Goal: Communication & Community: Ask a question

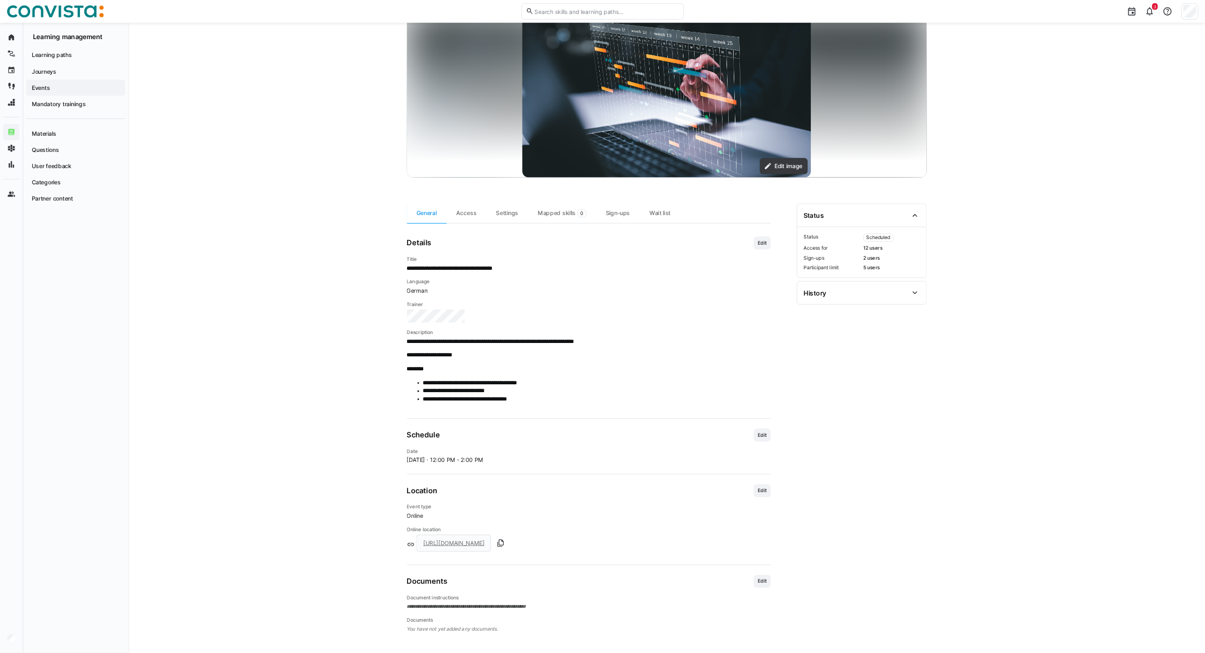
scroll to position [96, 0]
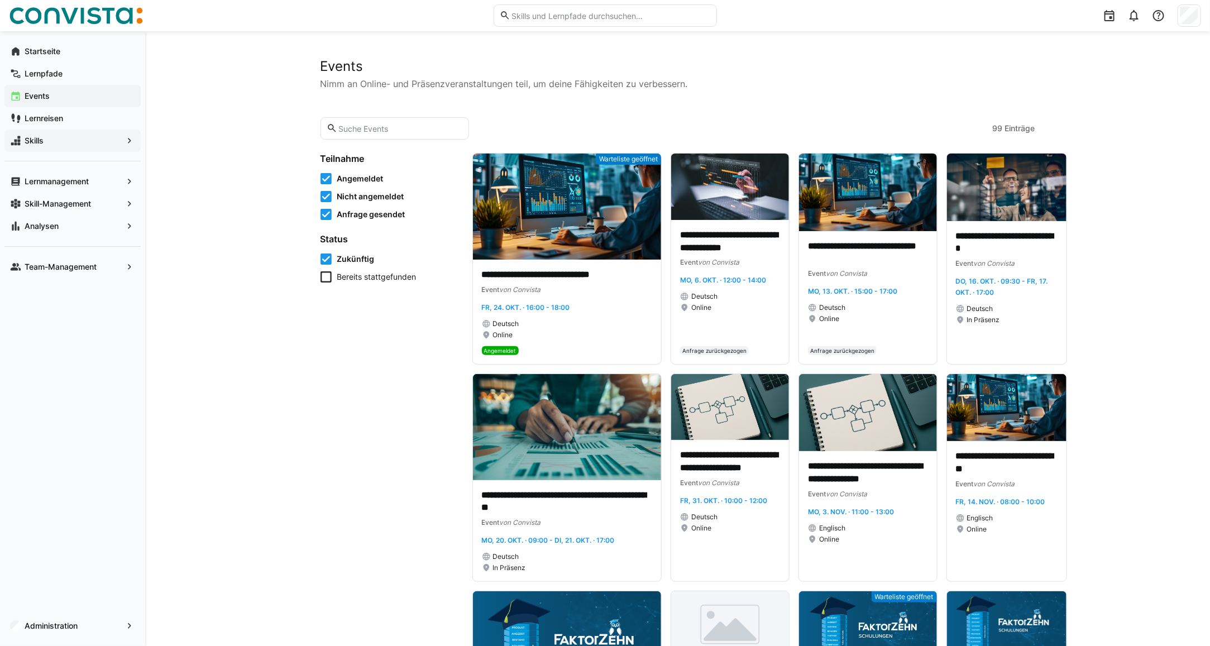
click at [39, 148] on div "Skills" at bounding box center [72, 141] width 136 height 22
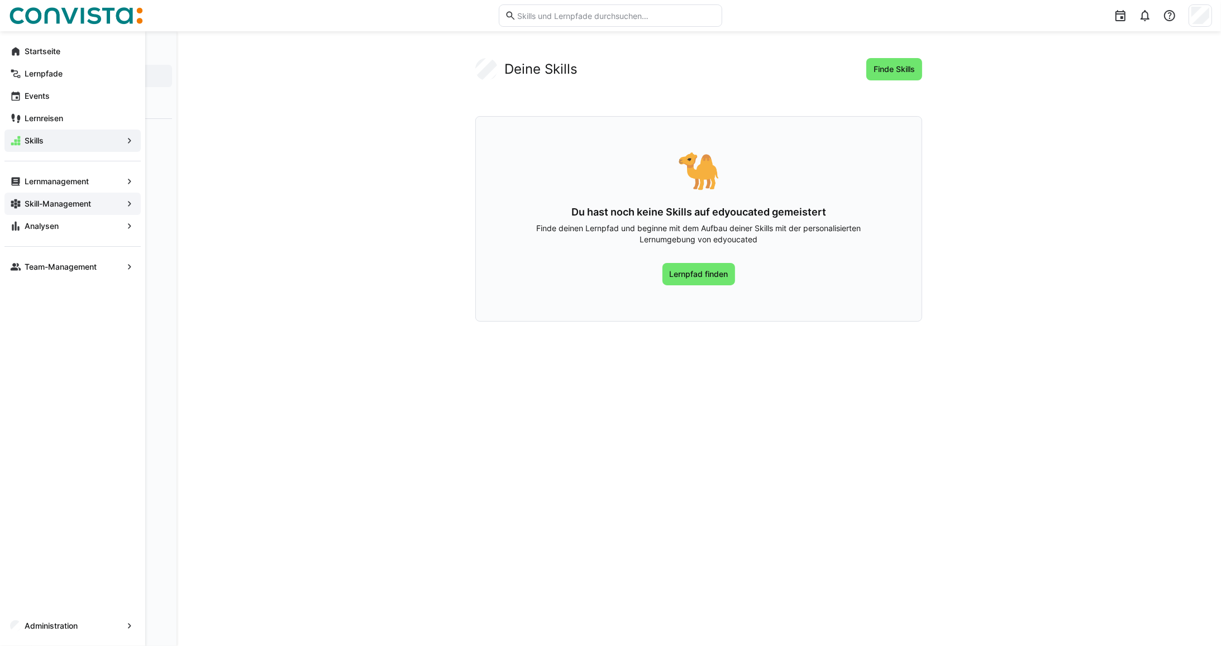
click at [0, 0] on app-navigation-label "Skill-Management" at bounding box center [0, 0] width 0 height 0
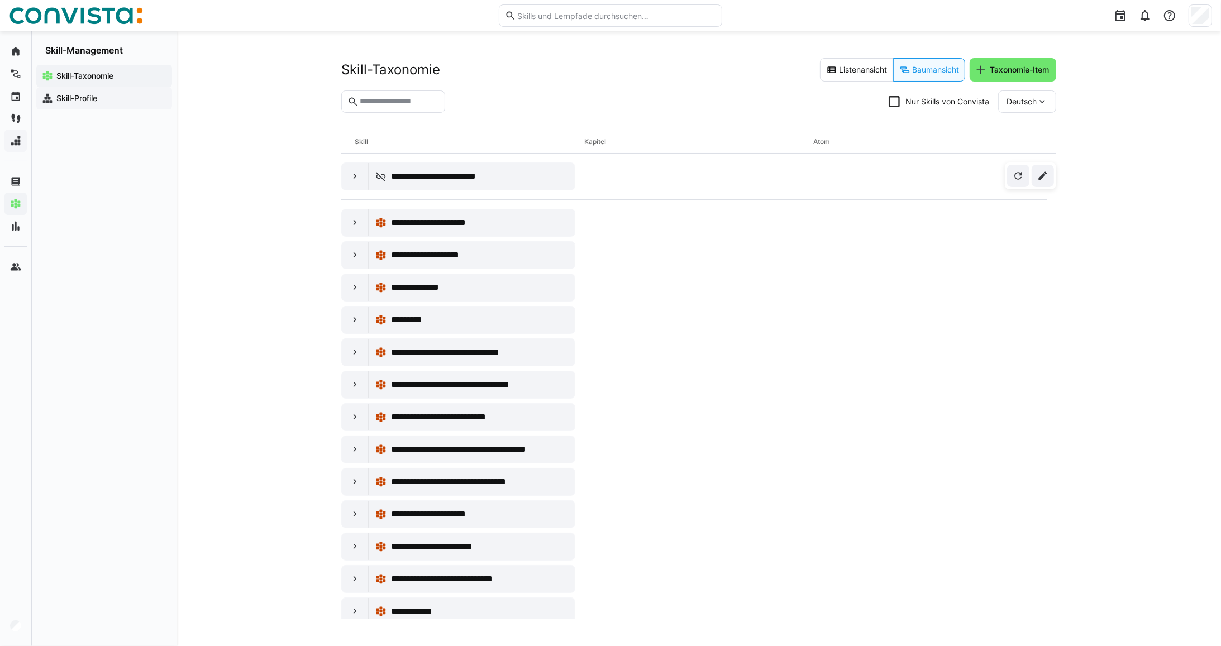
click at [0, 0] on app-navigation-label "Skill-Profile" at bounding box center [0, 0] width 0 height 0
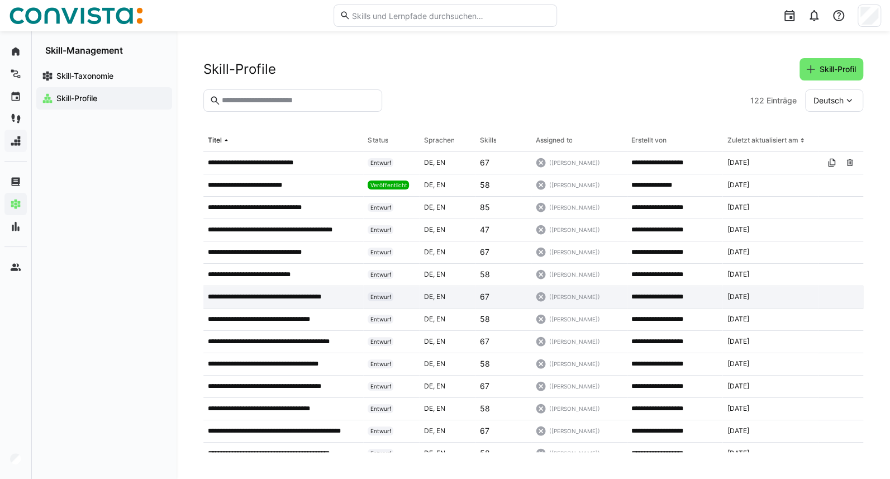
drag, startPoint x: 304, startPoint y: 159, endPoint x: 334, endPoint y: 294, distance: 138.5
click at [304, 159] on p "**********" at bounding box center [259, 162] width 102 height 9
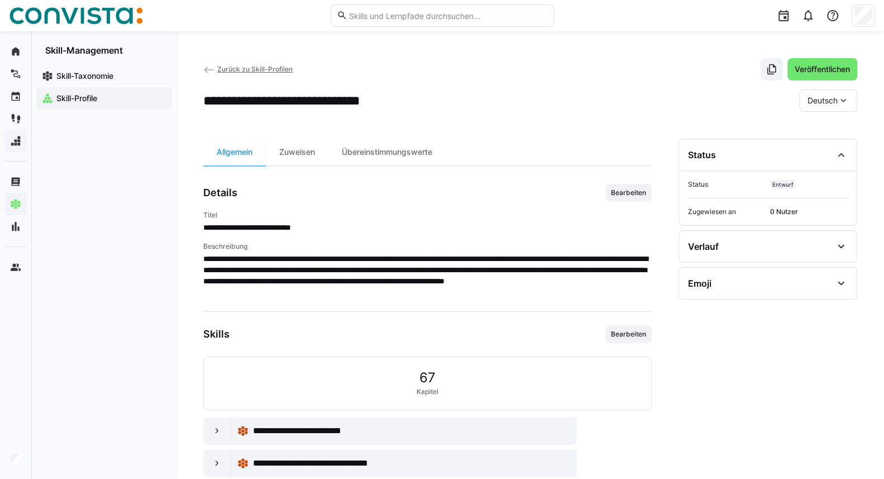
click at [218, 74] on app-back-navigation "Zurück zu Skill-Profilen" at bounding box center [247, 69] width 89 height 12
click at [219, 64] on app-back-navigation "Zurück zu Skill-Profilen" at bounding box center [247, 69] width 89 height 12
click at [255, 71] on span "Zurück zu Skill-Profilen" at bounding box center [254, 69] width 75 height 8
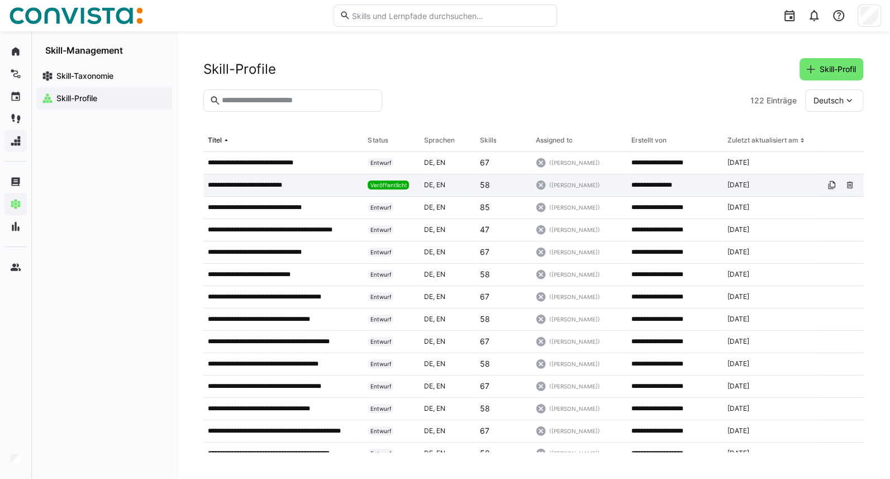
click at [285, 190] on div "**********" at bounding box center [283, 185] width 160 height 22
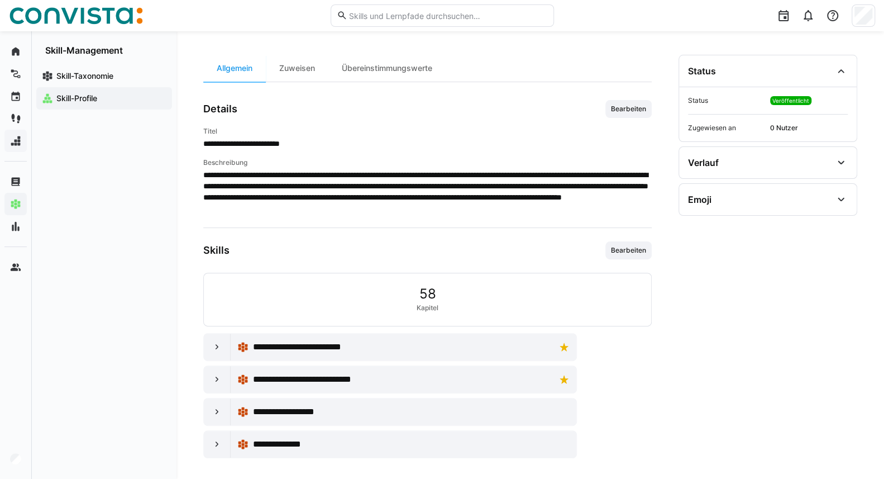
scroll to position [86, 0]
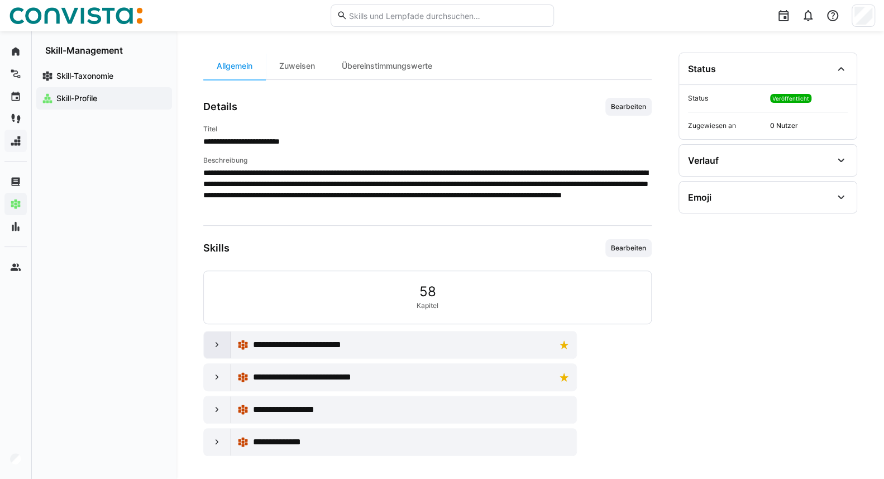
click at [213, 351] on div at bounding box center [217, 344] width 27 height 27
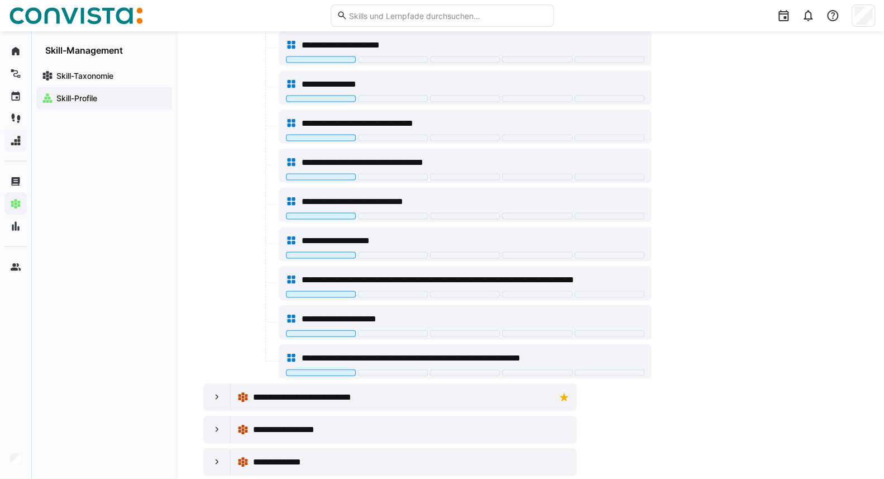
scroll to position [1364, 0]
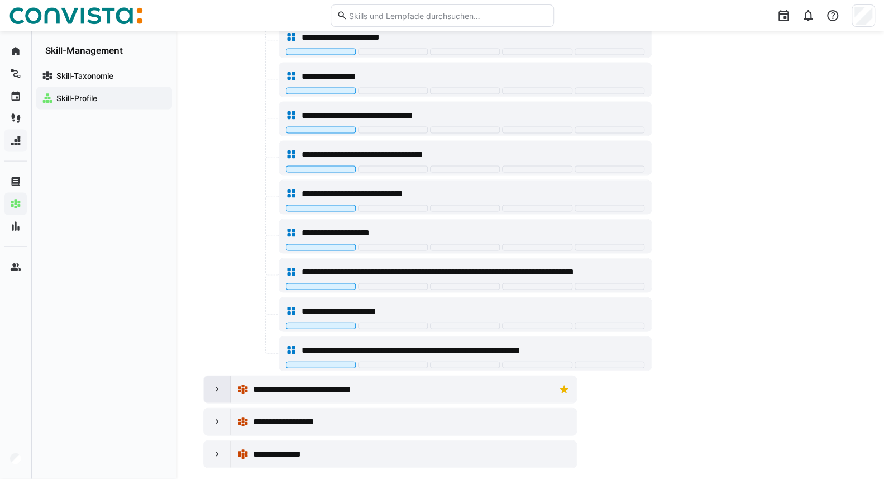
click at [225, 376] on div at bounding box center [217, 389] width 27 height 27
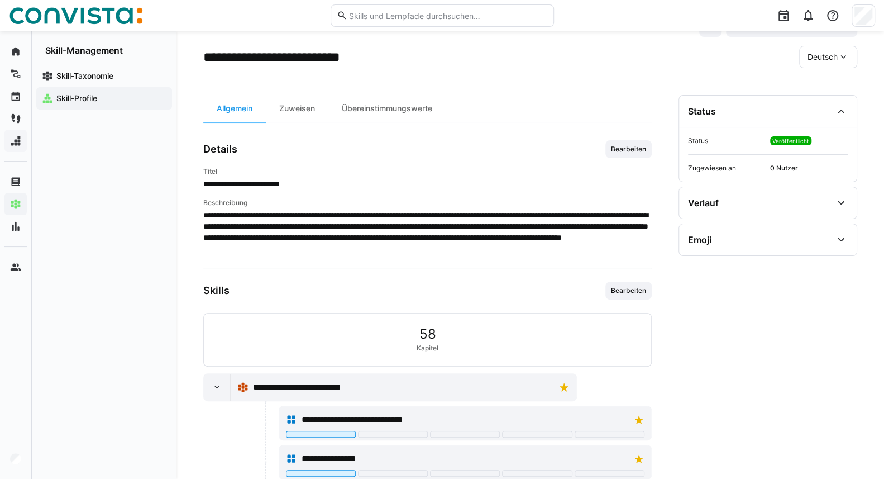
scroll to position [0, 0]
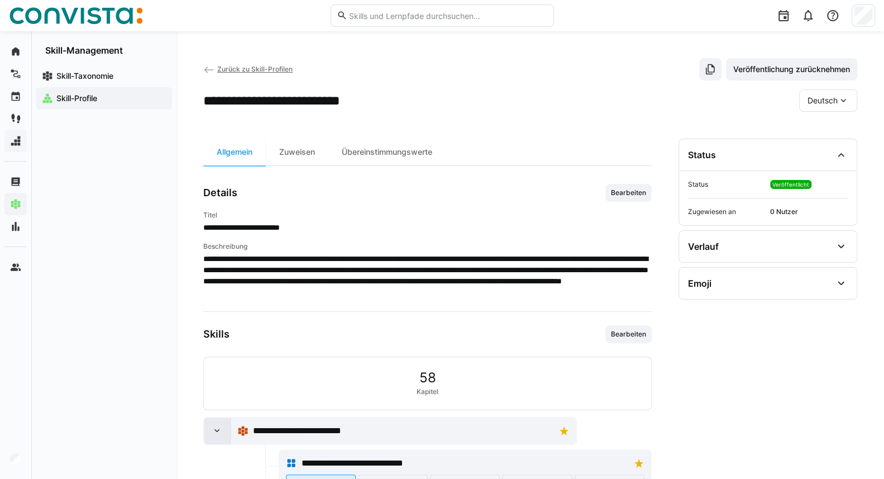
click at [215, 428] on eds-icon at bounding box center [217, 430] width 11 height 11
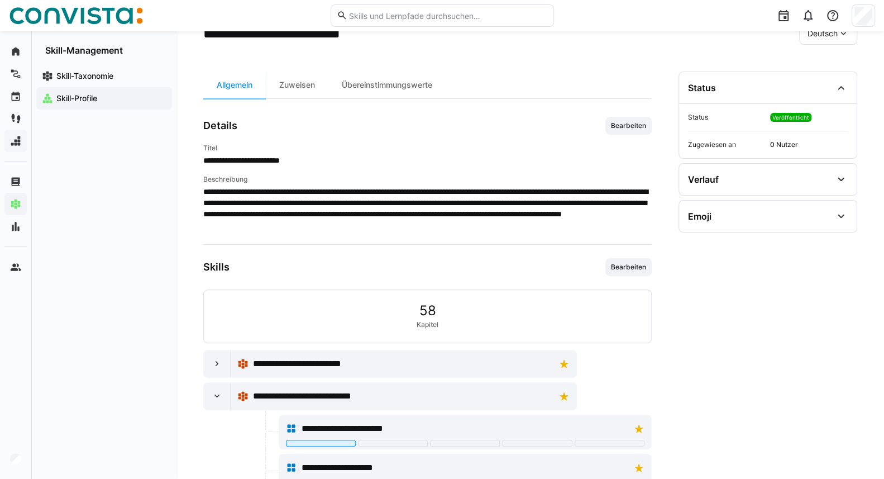
scroll to position [74, 0]
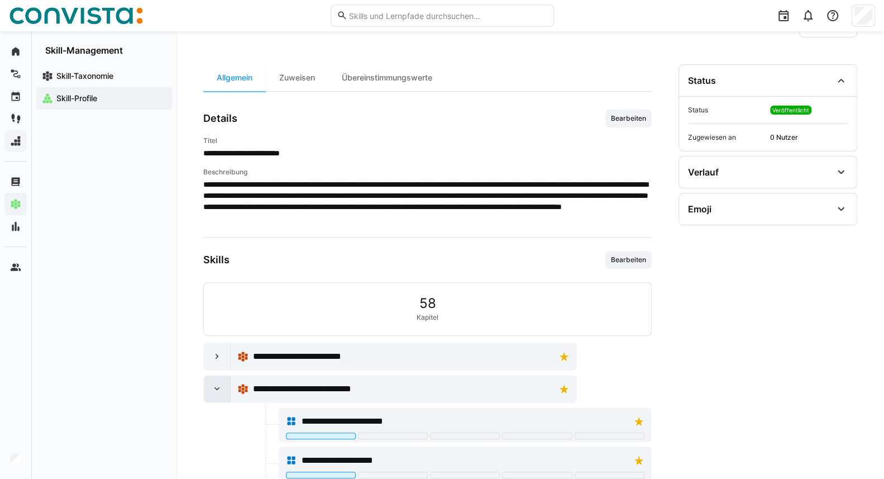
click at [222, 389] on div at bounding box center [217, 388] width 27 height 27
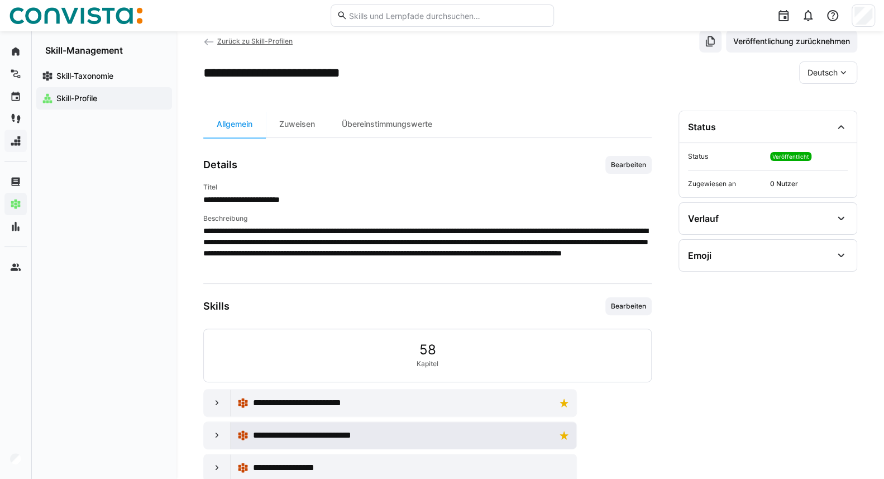
scroll to position [0, 0]
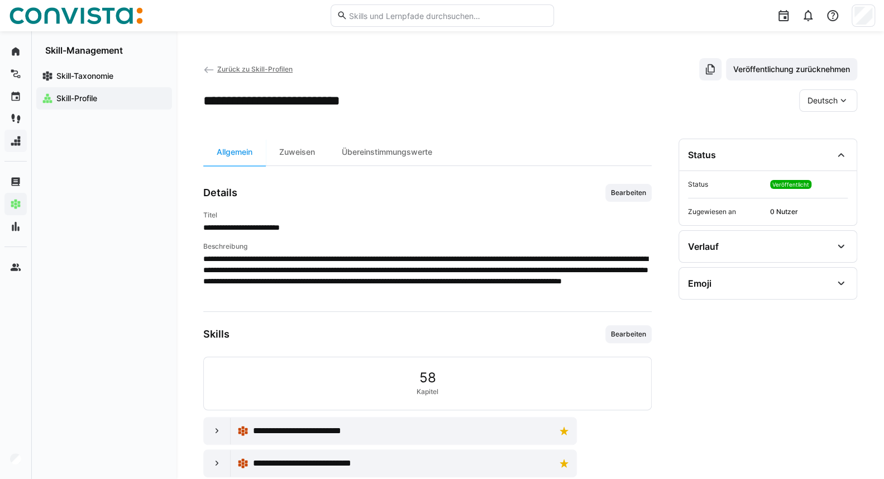
click at [216, 69] on link "Zurück zu Skill-Profilen" at bounding box center [247, 69] width 89 height 8
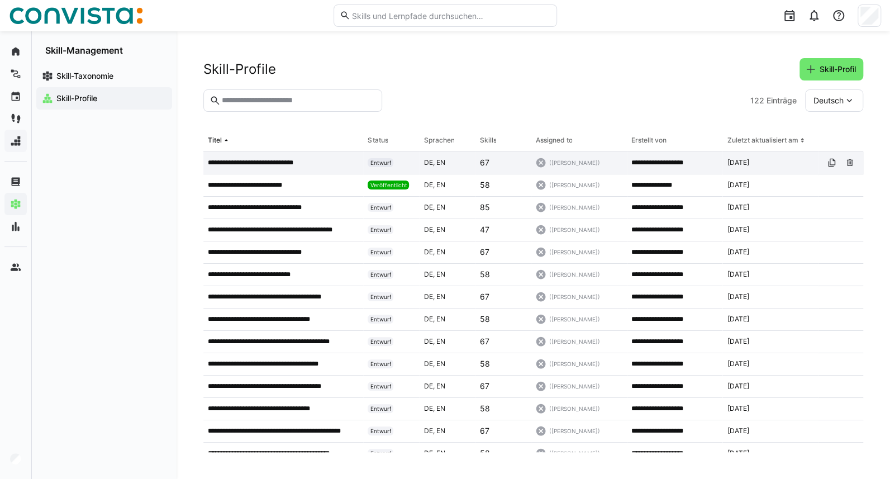
click at [283, 165] on p "**********" at bounding box center [259, 162] width 102 height 9
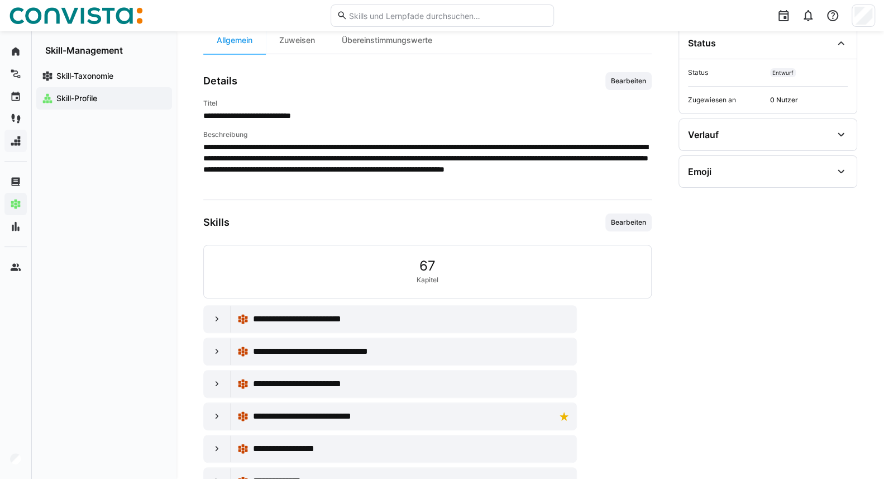
scroll to position [150, 0]
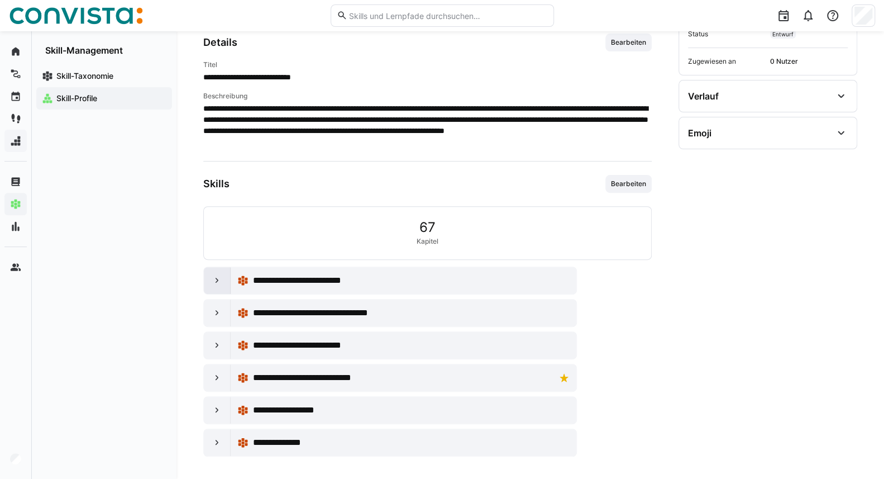
click at [216, 280] on eds-icon at bounding box center [217, 280] width 11 height 11
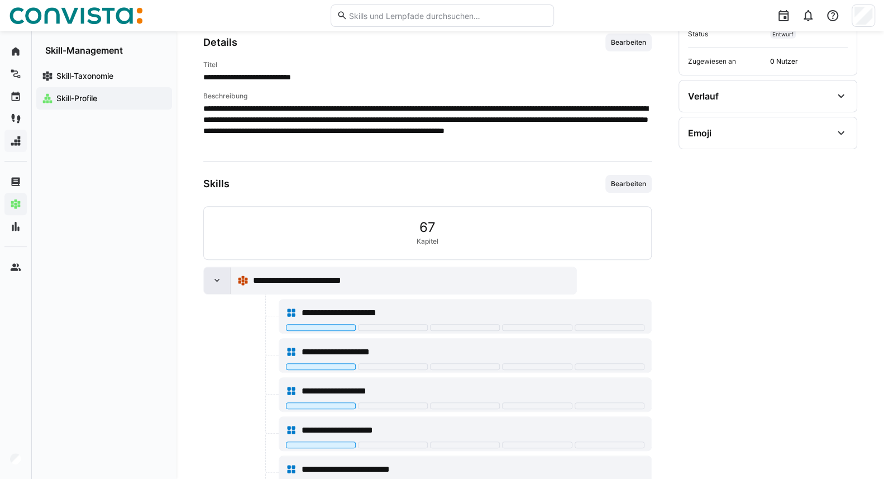
click at [217, 279] on eds-icon at bounding box center [217, 280] width 11 height 11
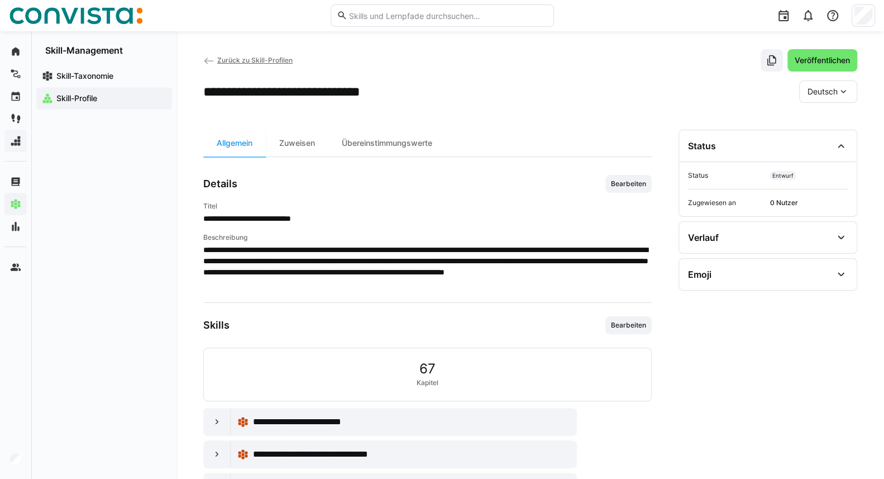
scroll to position [0, 0]
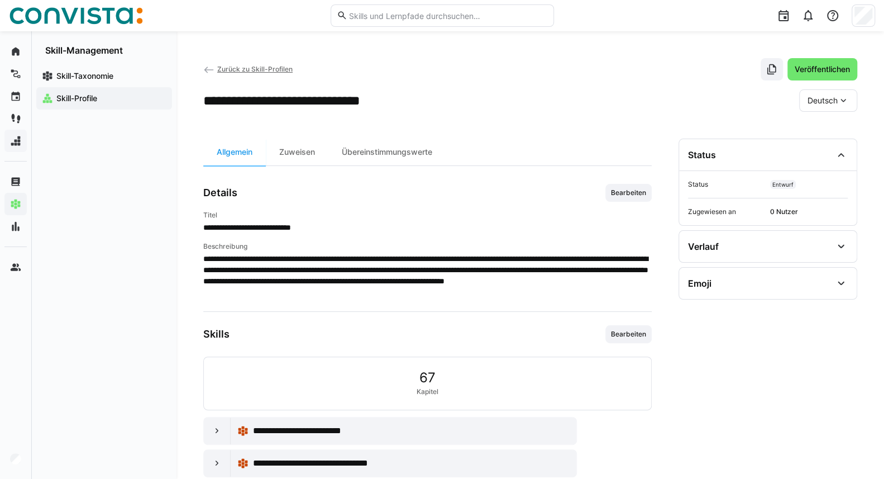
click at [223, 68] on span "Zurück zu Skill-Profilen" at bounding box center [254, 69] width 75 height 8
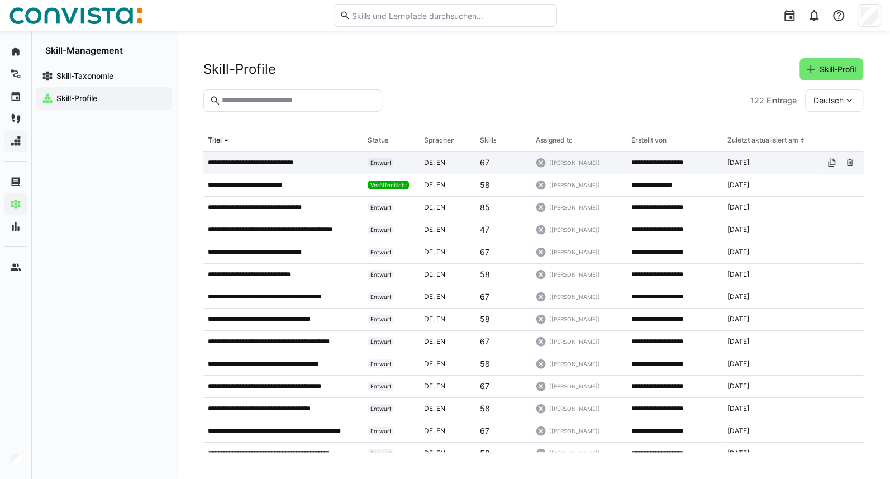
click at [271, 163] on p "**********" at bounding box center [259, 162] width 102 height 9
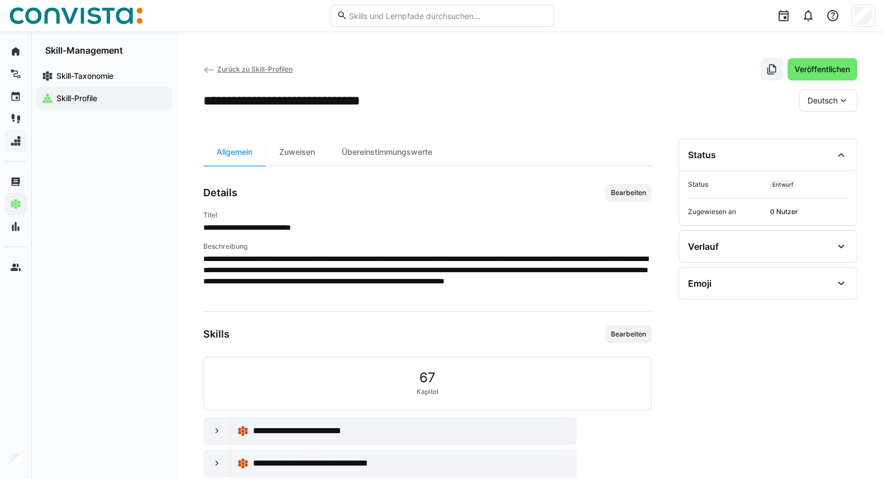
click at [217, 66] on span "Zurück zu Skill-Profilen" at bounding box center [254, 69] width 75 height 8
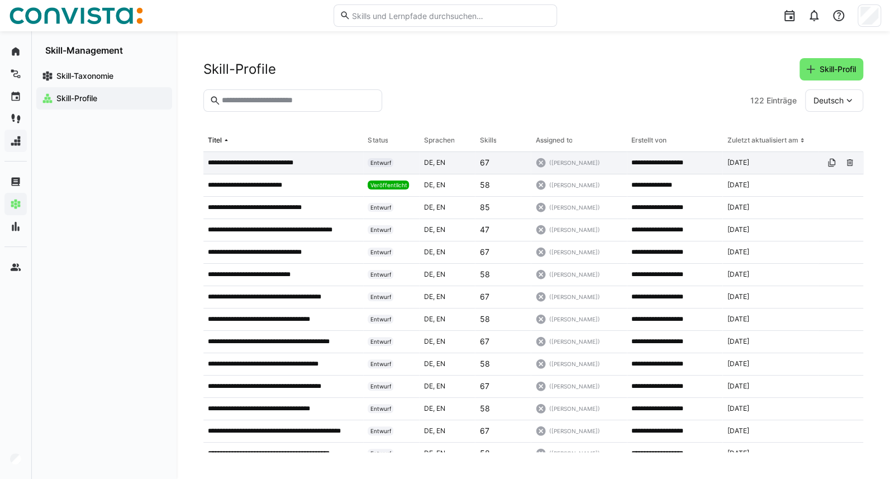
click at [299, 163] on p "**********" at bounding box center [259, 162] width 102 height 9
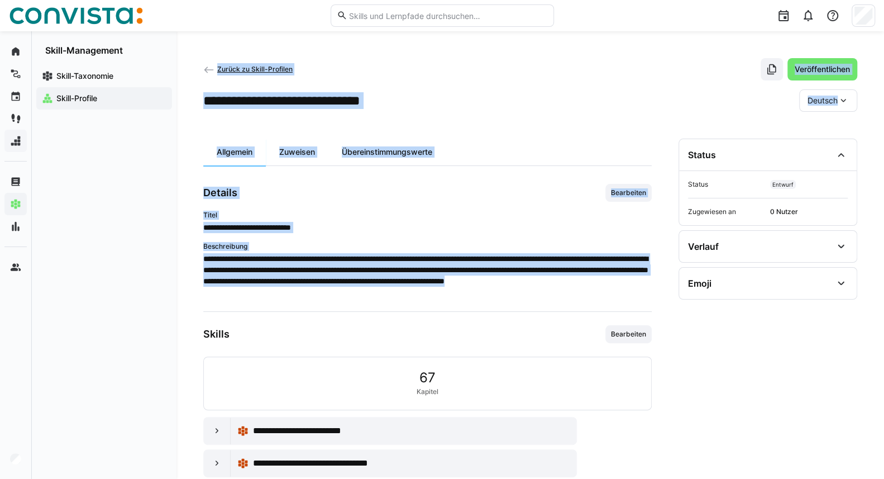
drag, startPoint x: 200, startPoint y: 256, endPoint x: 455, endPoint y: 304, distance: 258.6
click at [455, 304] on div "**********" at bounding box center [530, 332] width 708 height 602
drag, startPoint x: 455, startPoint y: 304, endPoint x: 424, endPoint y: 288, distance: 34.0
click at [446, 295] on p "**********" at bounding box center [427, 275] width 448 height 45
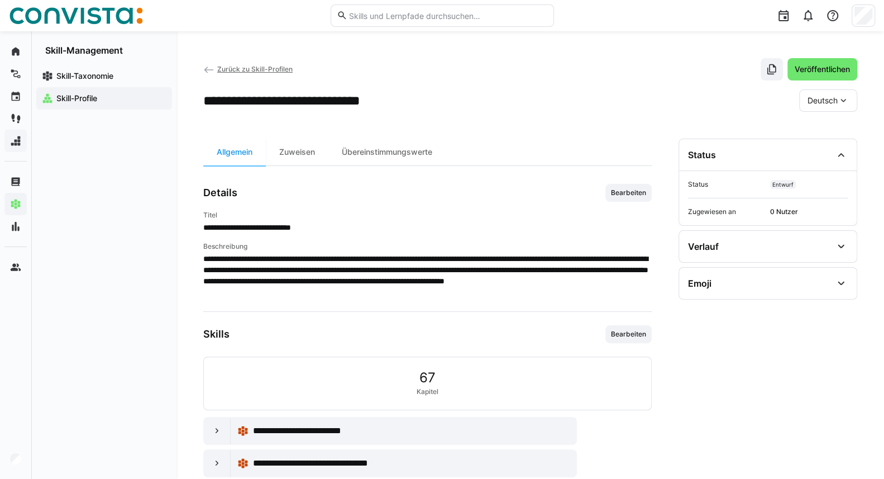
click at [217, 69] on span "Zurück zu Skill-Profilen" at bounding box center [254, 69] width 75 height 8
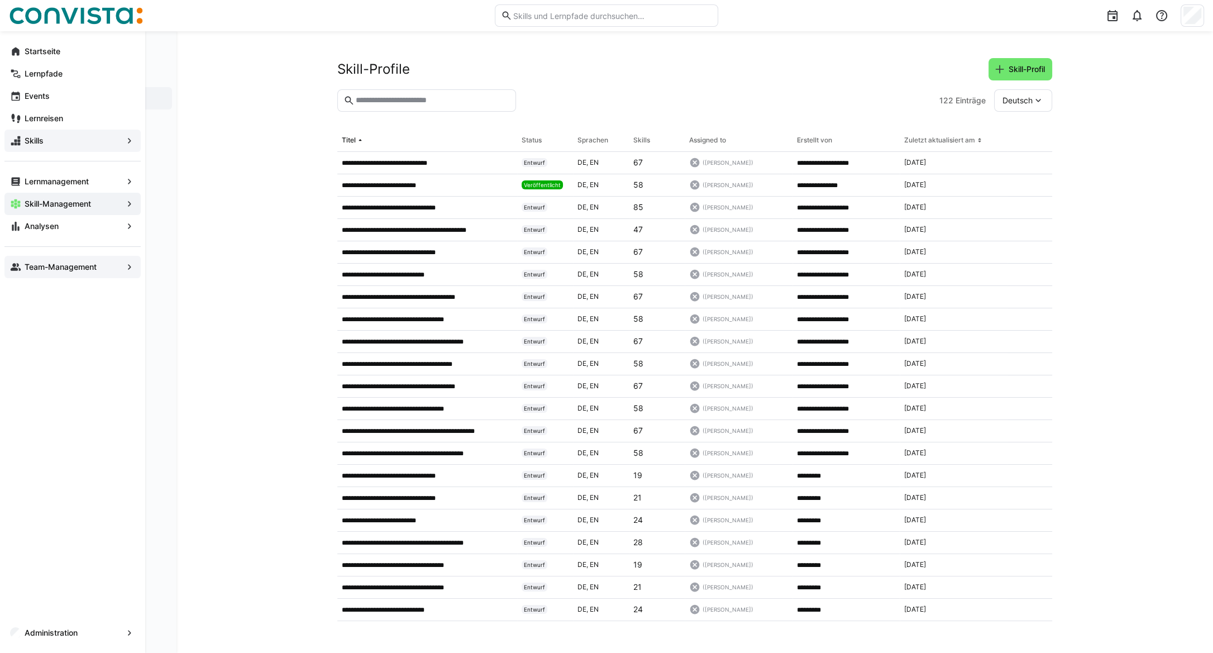
click at [32, 261] on span "Team-Management" at bounding box center [72, 266] width 99 height 11
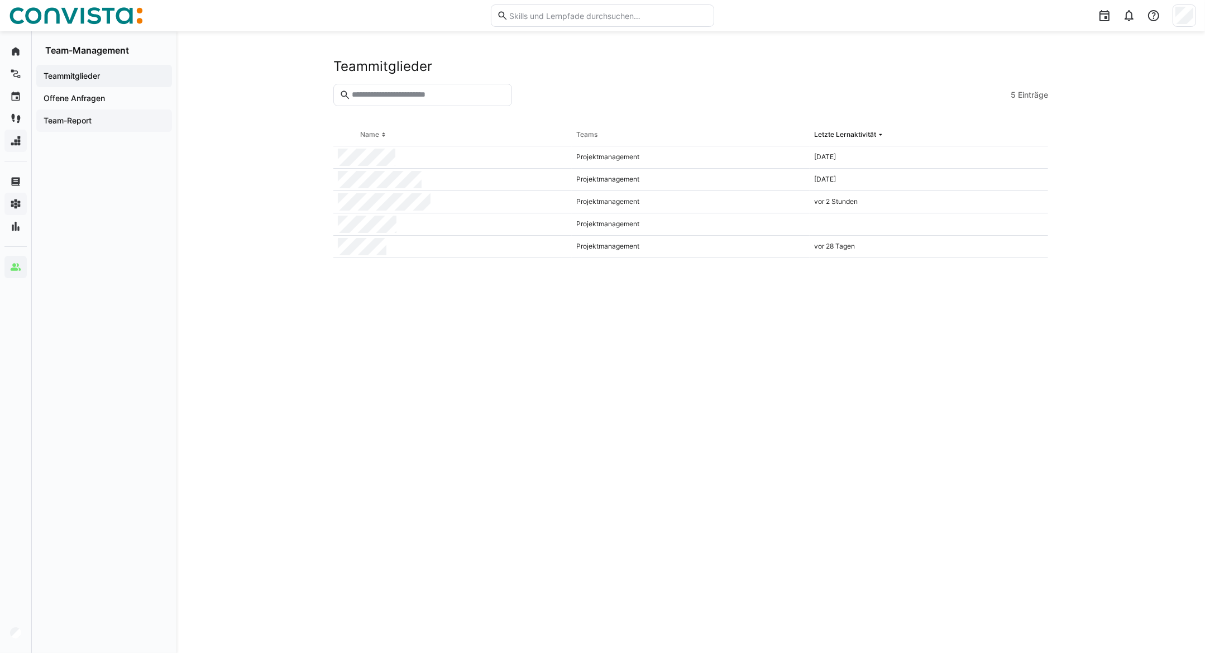
click at [0, 0] on app-navigation-label "Team-Report" at bounding box center [0, 0] width 0 height 0
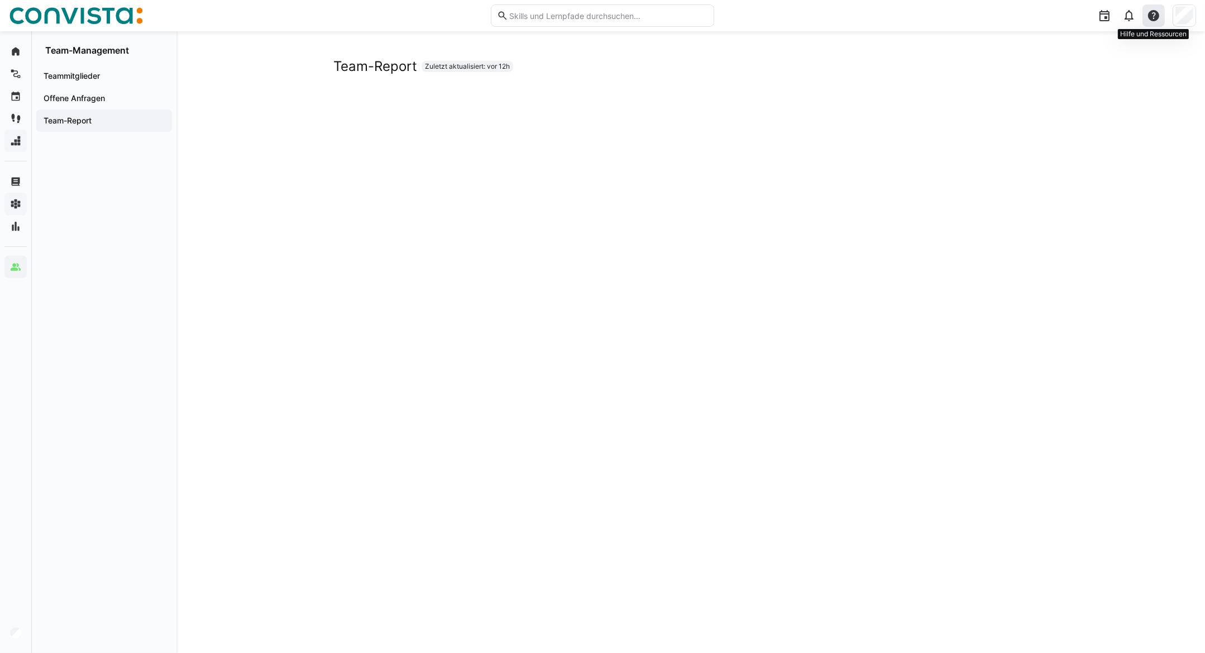
click at [1151, 11] on eds-icon at bounding box center [1153, 15] width 13 height 13
click at [1116, 49] on div "Hilfecenter besuchen" at bounding box center [1101, 45] width 78 height 11
click at [1162, 9] on div at bounding box center [1154, 15] width 22 height 22
click at [1122, 71] on span "Eine Frage stellen" at bounding box center [1108, 68] width 111 height 23
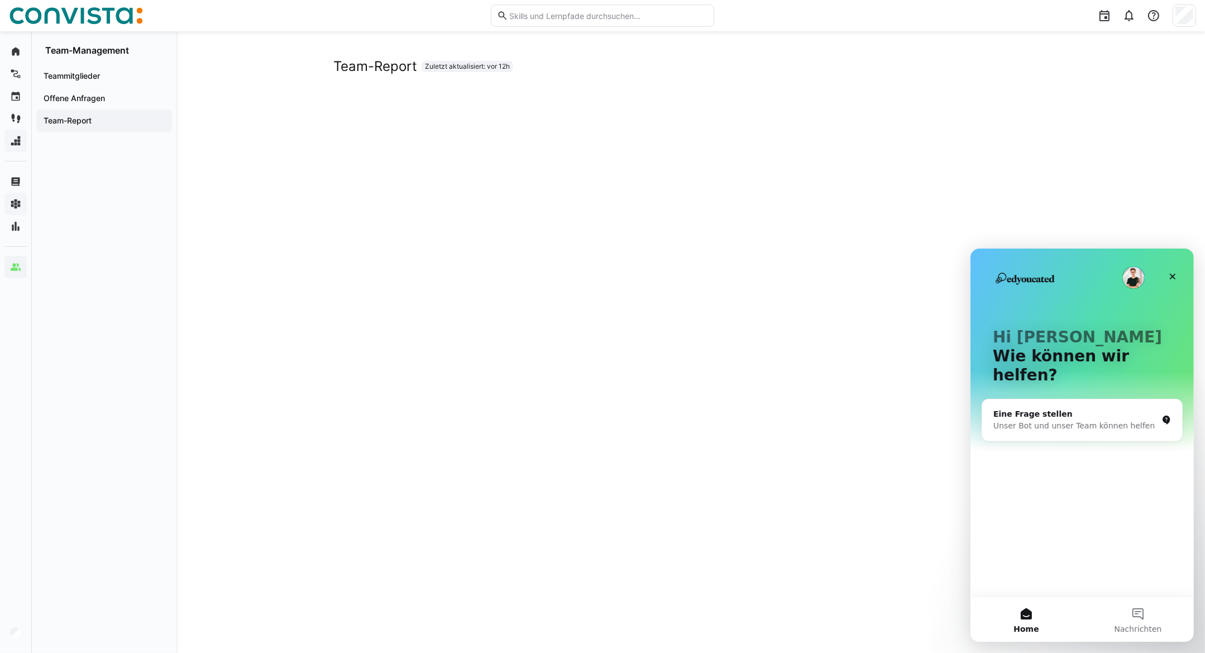
click at [1081, 419] on div "Unser Bot und unser Team können helfen" at bounding box center [1075, 425] width 164 height 12
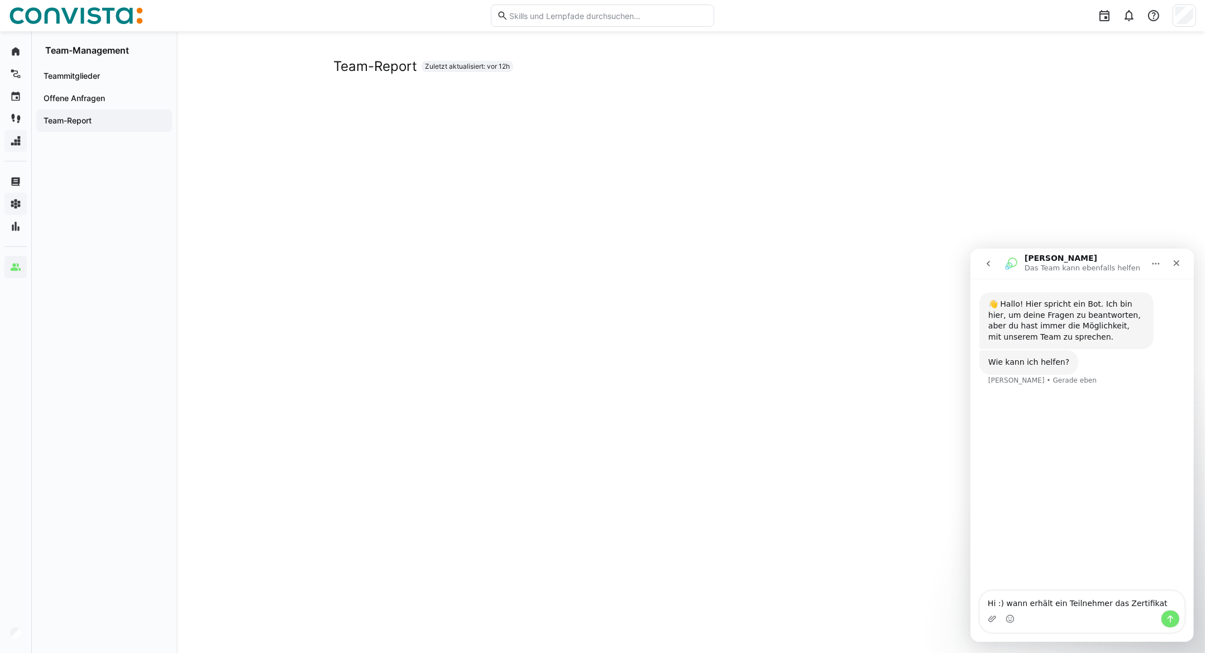
type textarea "Hi :) wann erhält ein Teilnehmer das Zertifikat="
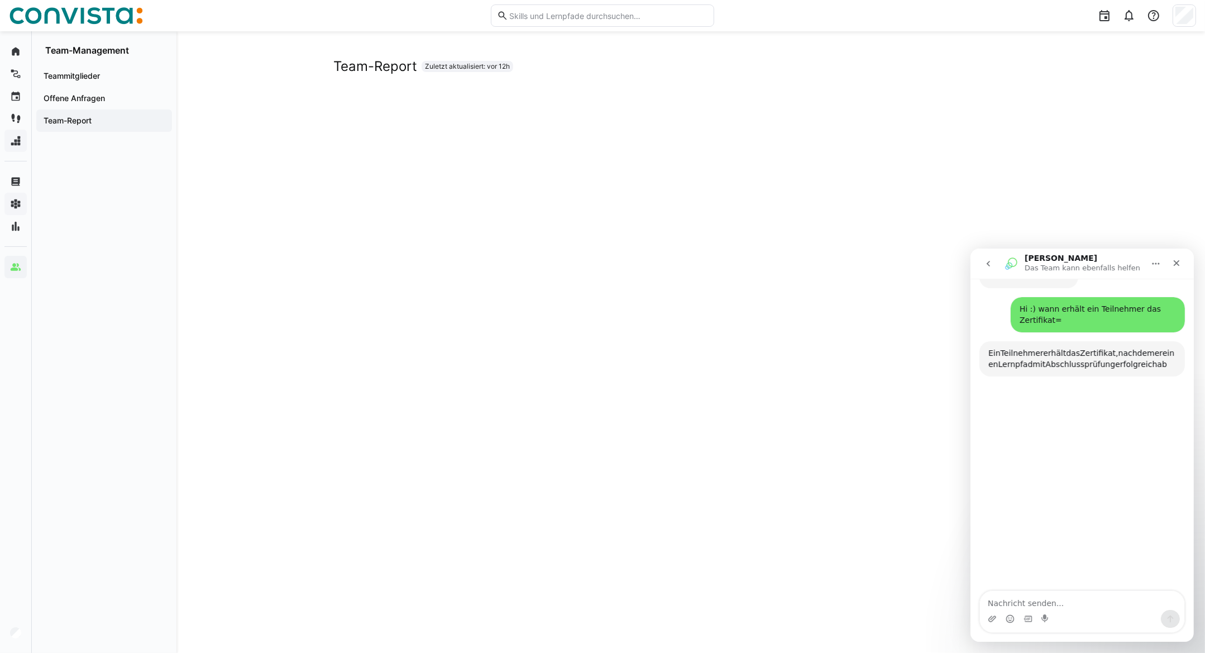
scroll to position [107, 0]
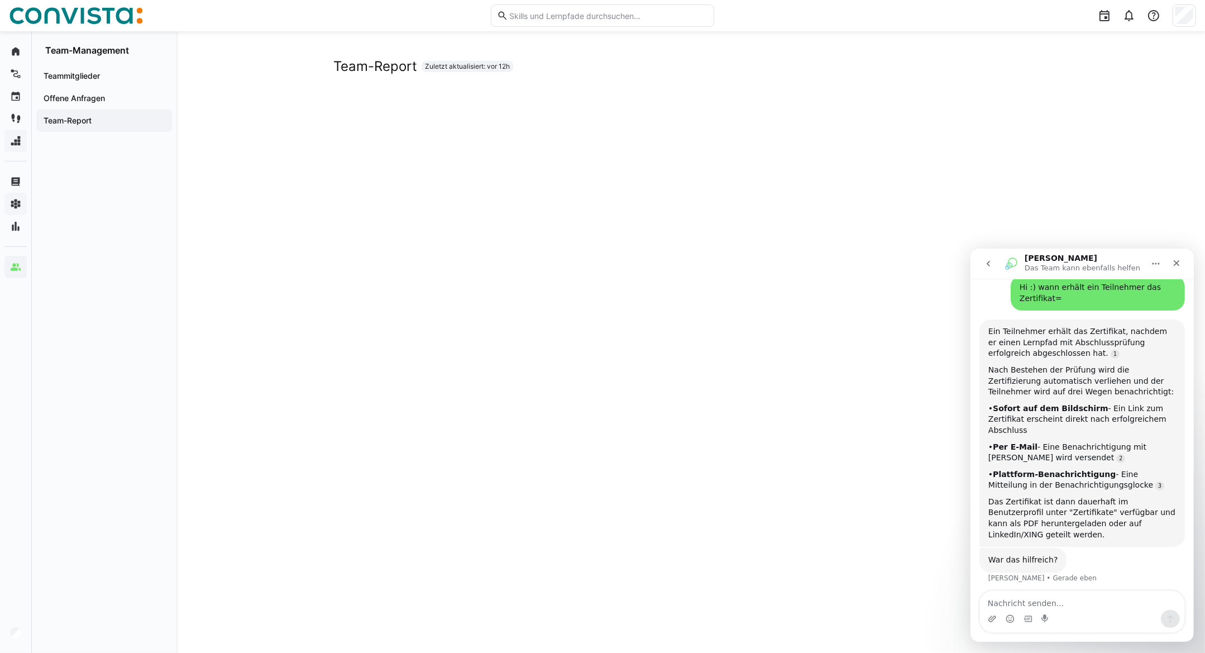
click at [1048, 600] on textarea "Nachricht senden..." at bounding box center [1082, 599] width 204 height 19
type textarea "und wie ist das bei einem Event?"
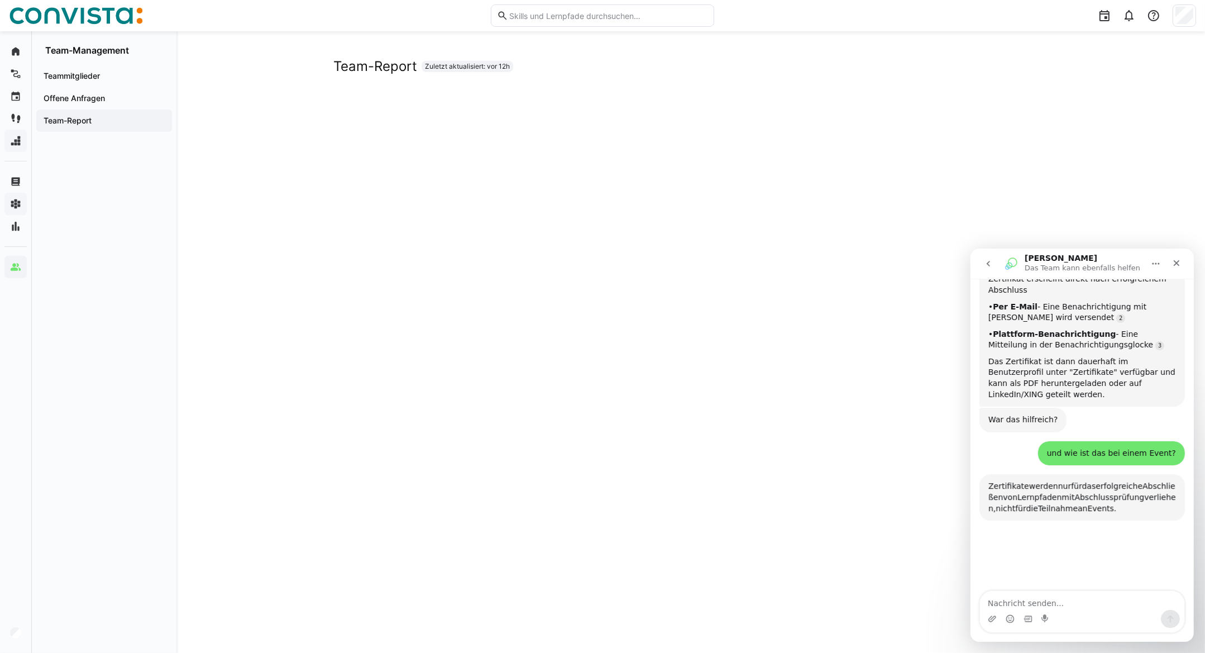
scroll to position [402, 0]
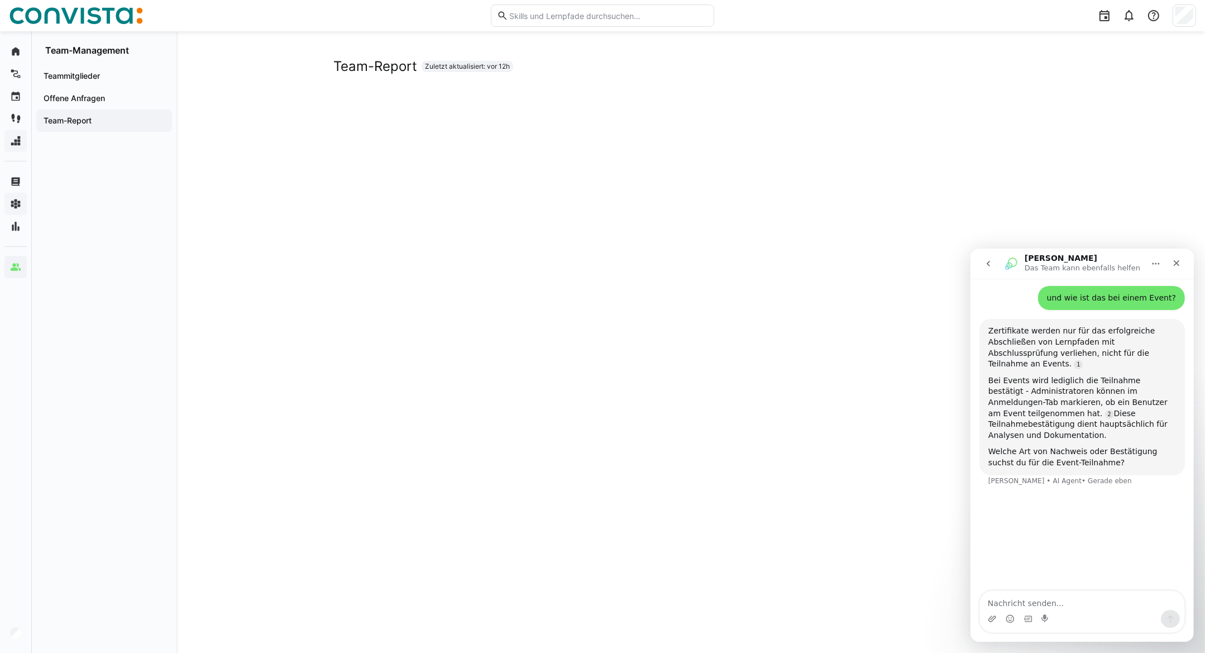
click at [981, 266] on button "go back" at bounding box center [987, 262] width 21 height 21
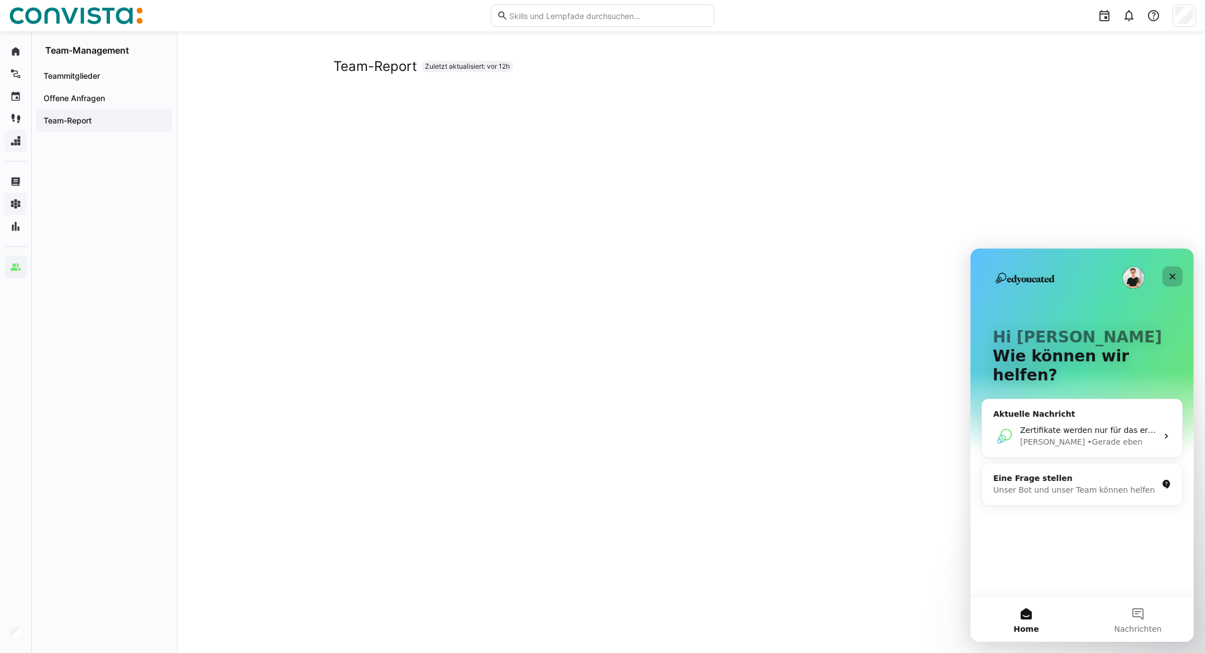
click at [1176, 277] on icon "Schließen" at bounding box center [1172, 275] width 9 height 9
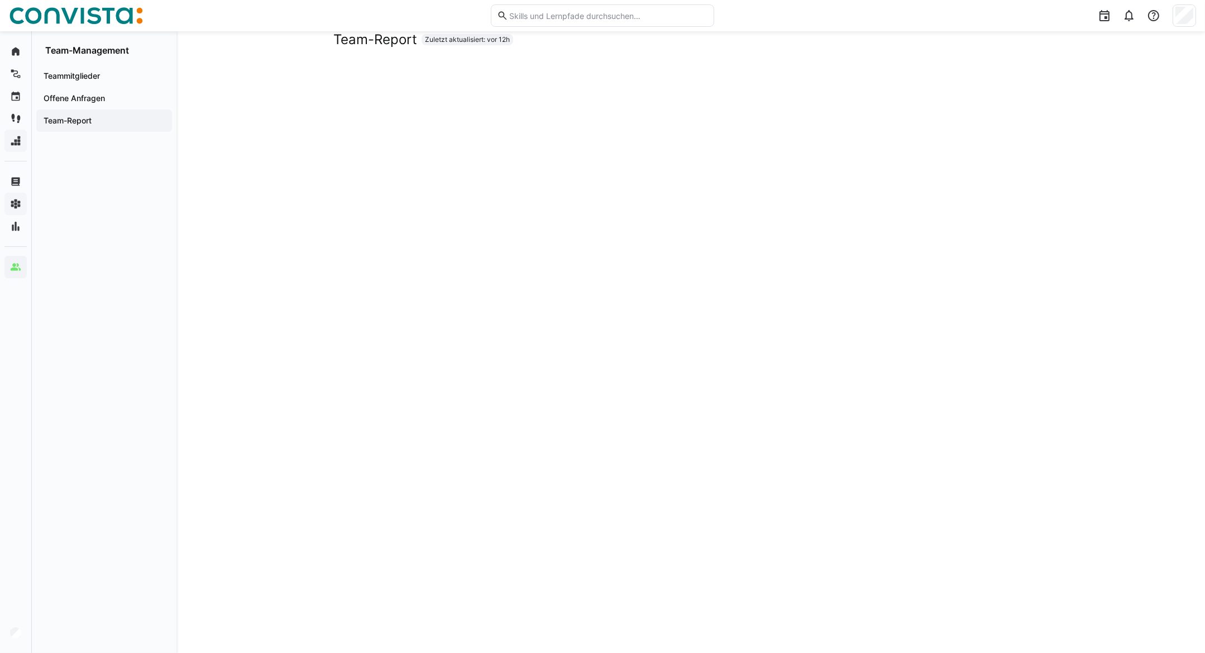
scroll to position [3, 0]
click at [99, 122] on span "Team-Report" at bounding box center [104, 120] width 125 height 11
